Goal: Information Seeking & Learning: Learn about a topic

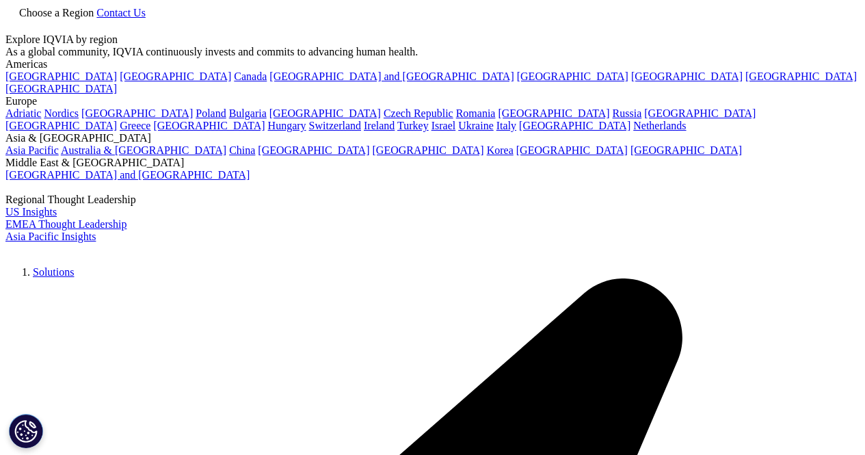
scroll to position [161, 0]
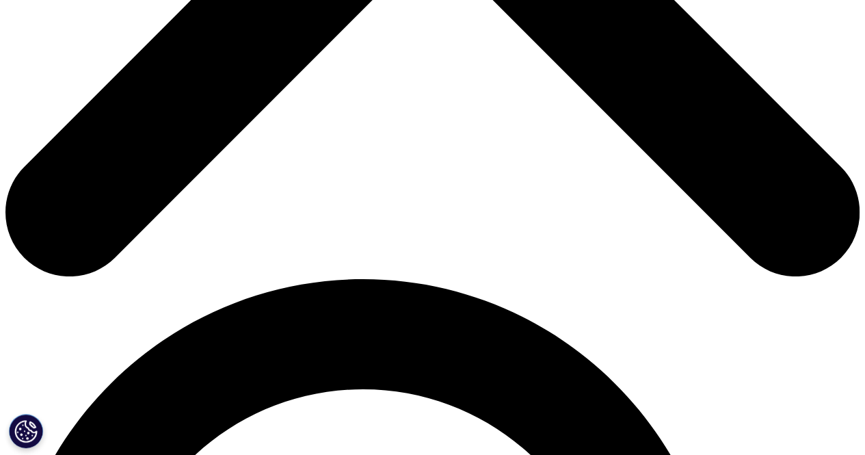
scroll to position [584, 0]
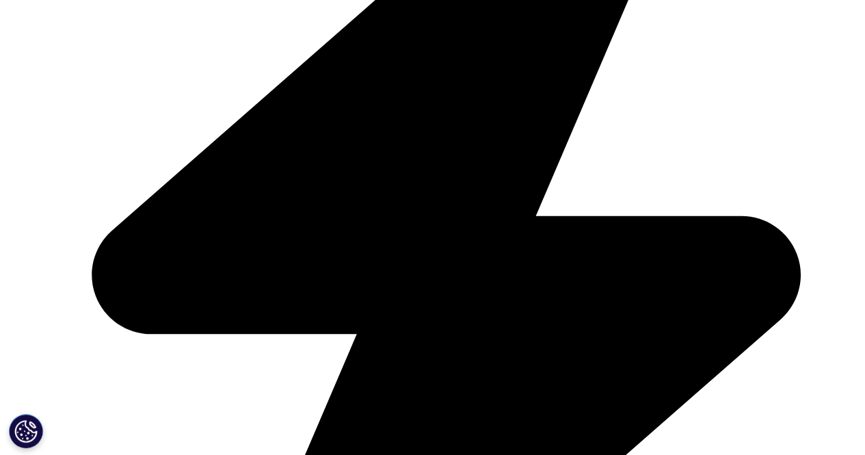
scroll to position [3071, 0]
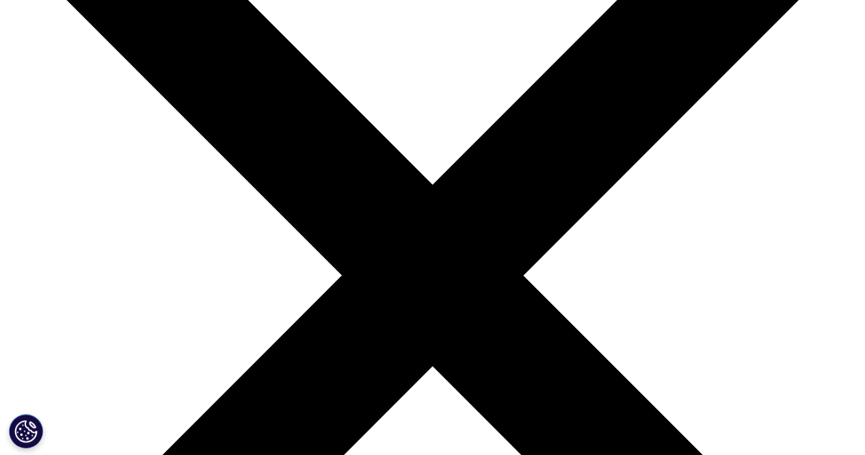
scroll to position [170, 0]
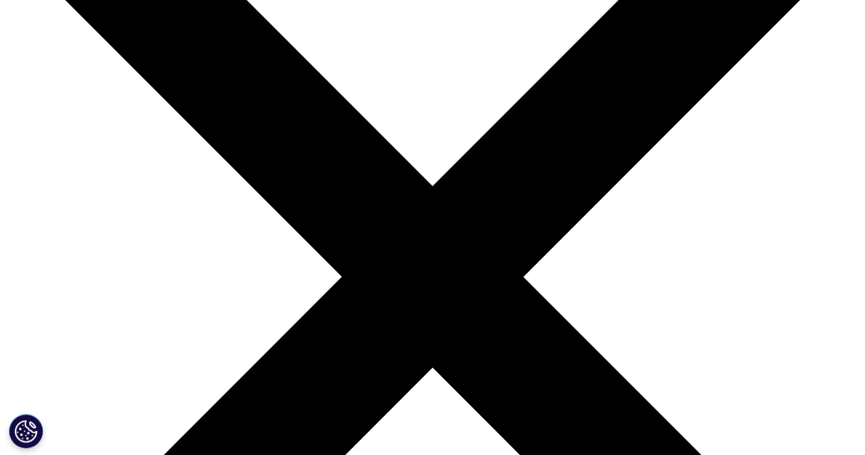
drag, startPoint x: 869, startPoint y: 89, endPoint x: 829, endPoint y: 142, distance: 66.3
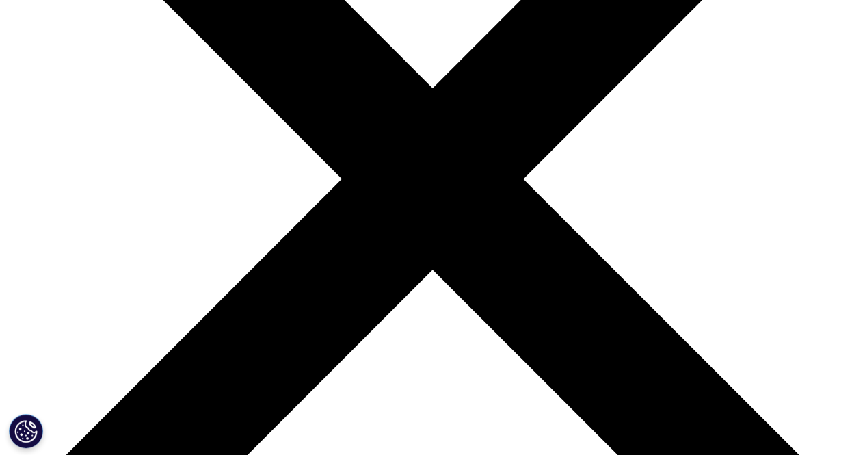
scroll to position [250, 0]
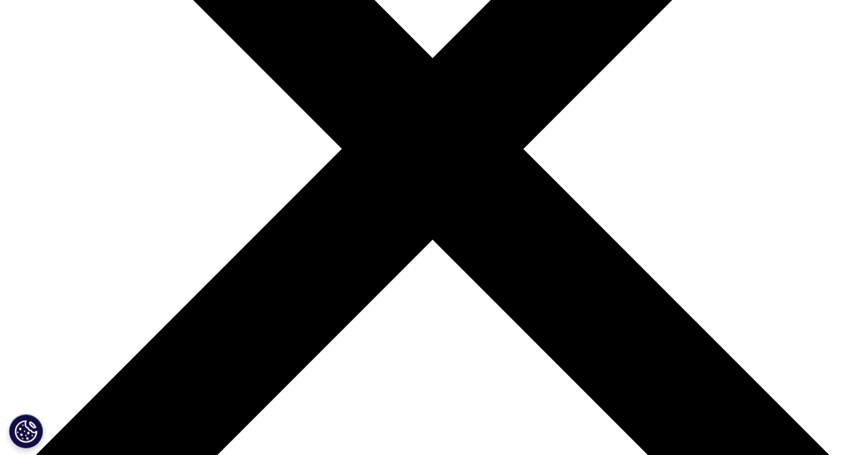
scroll to position [299, 0]
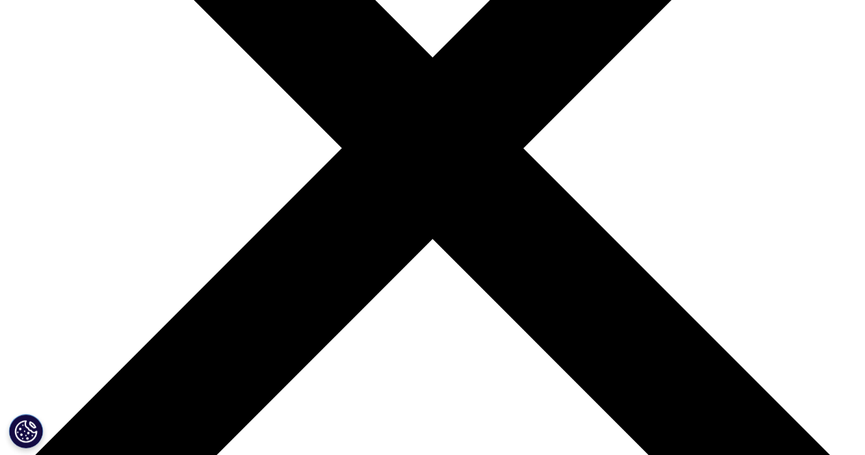
drag, startPoint x: 864, startPoint y: 233, endPoint x: 863, endPoint y: 258, distance: 24.6
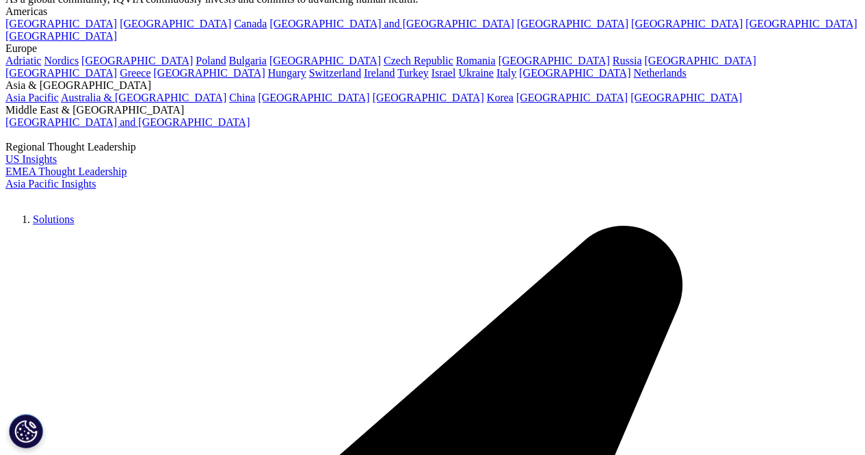
scroll to position [0, 0]
